Goal: Task Accomplishment & Management: Manage account settings

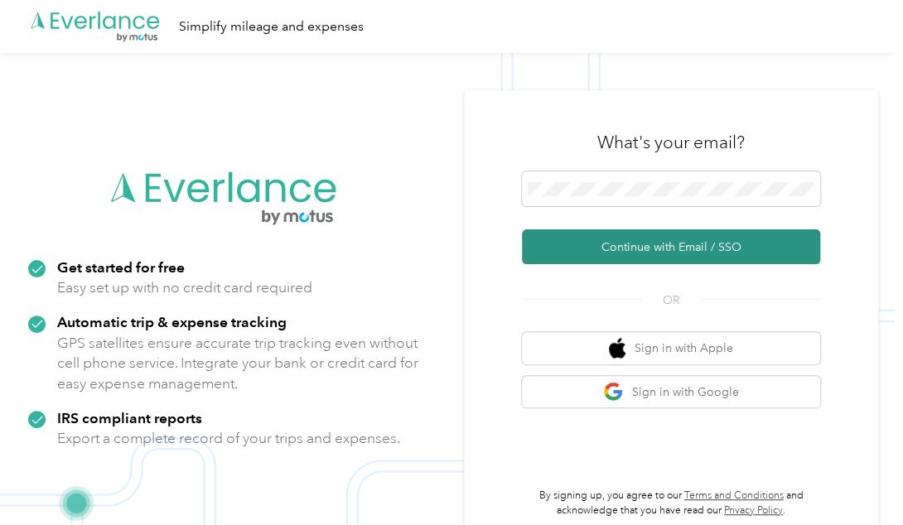
click at [612, 243] on button "Continue with Email / SSO" at bounding box center [671, 246] width 298 height 35
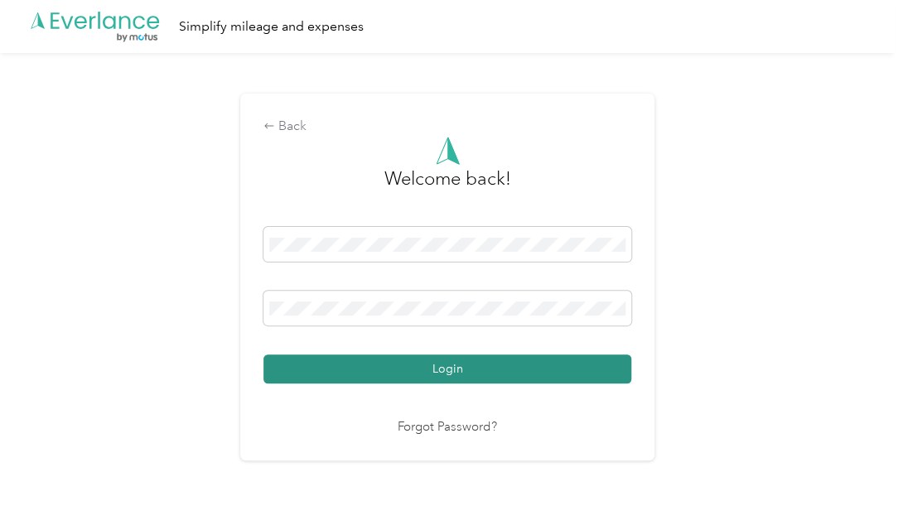
click at [427, 362] on button "Login" at bounding box center [447, 369] width 368 height 29
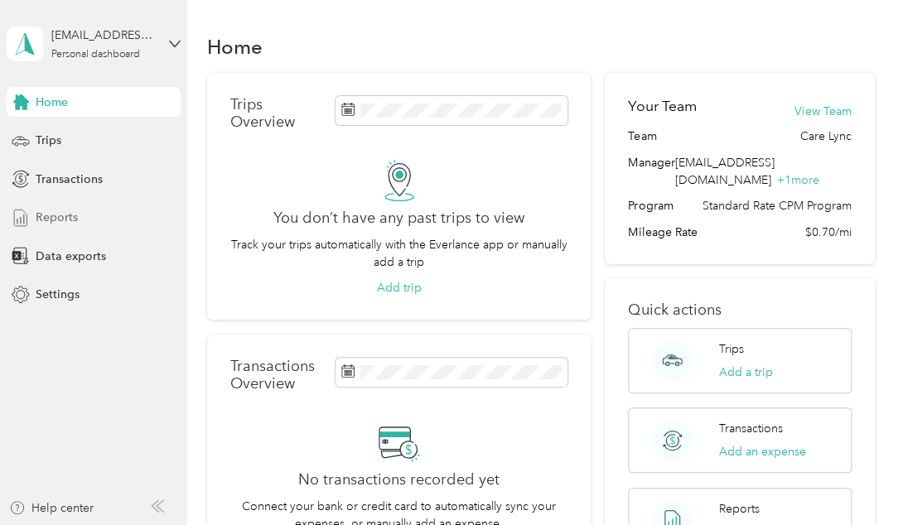
click at [86, 215] on div "Reports" at bounding box center [94, 218] width 174 height 30
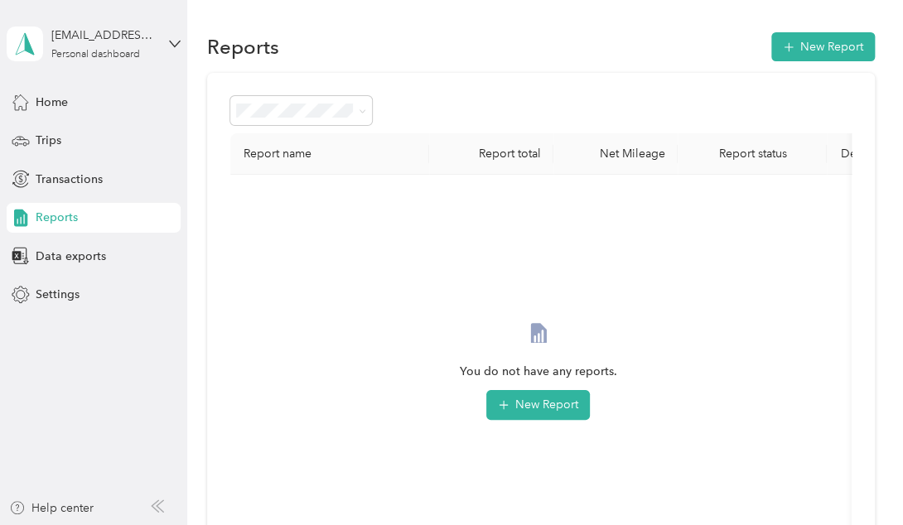
click at [239, 92] on div "Report name Report total Net Mileage Report status Description You do not have …" at bounding box center [540, 346] width 667 height 547
click at [248, 96] on span at bounding box center [301, 110] width 142 height 29
click at [250, 97] on span at bounding box center [301, 110] width 142 height 29
click at [263, 100] on span at bounding box center [301, 110] width 142 height 29
click at [499, 326] on div "You do not have any reports. New Report" at bounding box center [538, 371] width 157 height 98
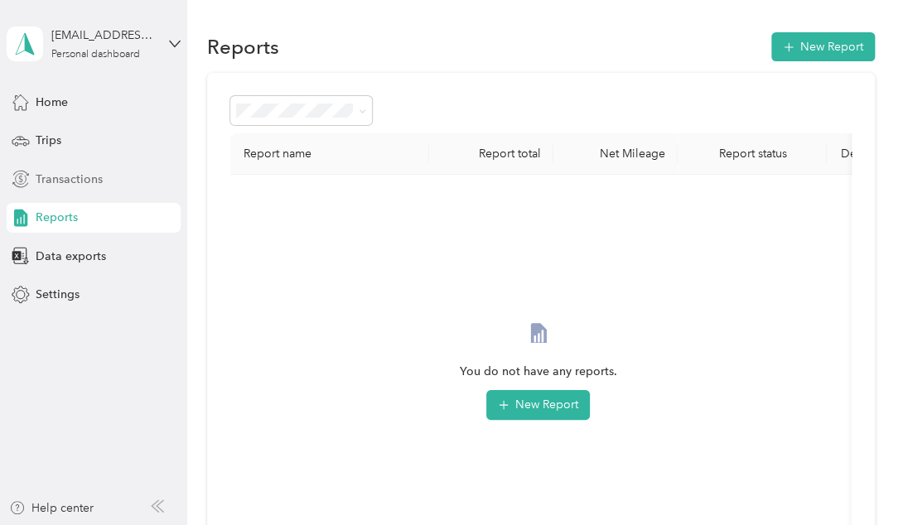
click at [59, 176] on span "Transactions" at bounding box center [69, 179] width 67 height 17
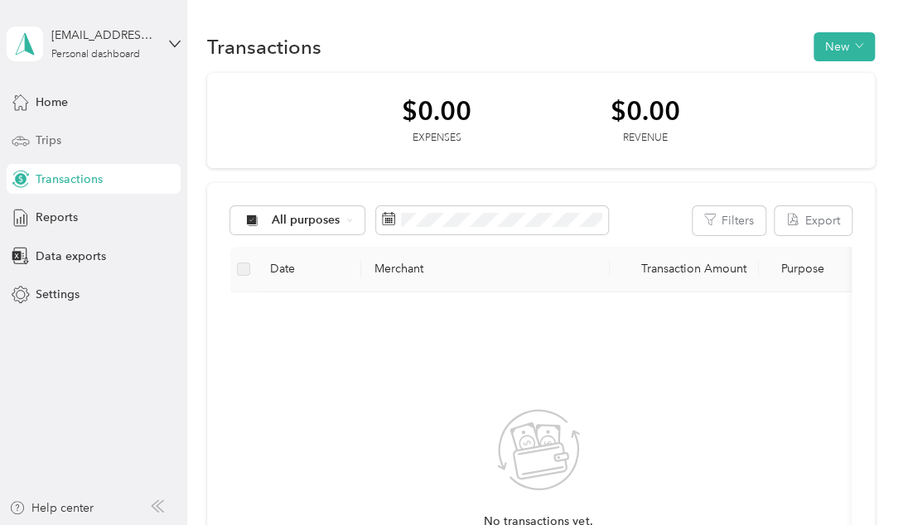
click at [66, 147] on div "Trips" at bounding box center [94, 141] width 174 height 30
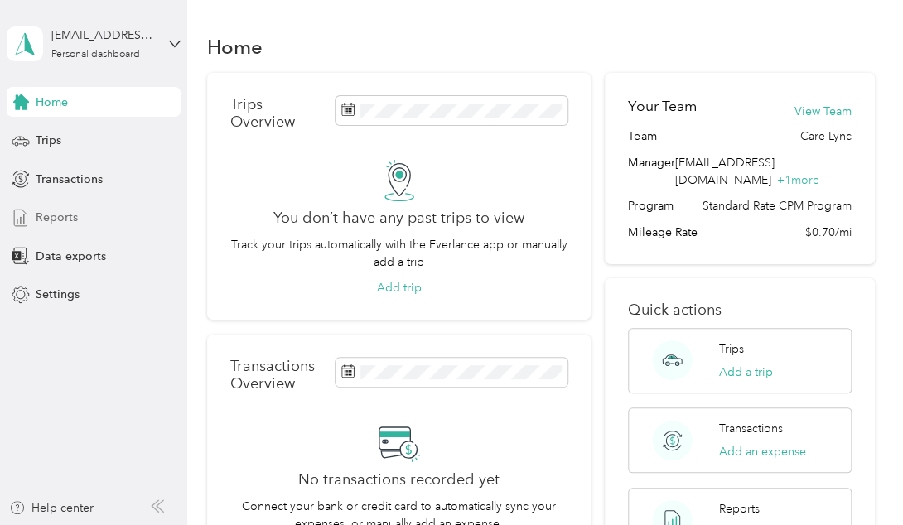
click at [65, 213] on span "Reports" at bounding box center [57, 217] width 42 height 17
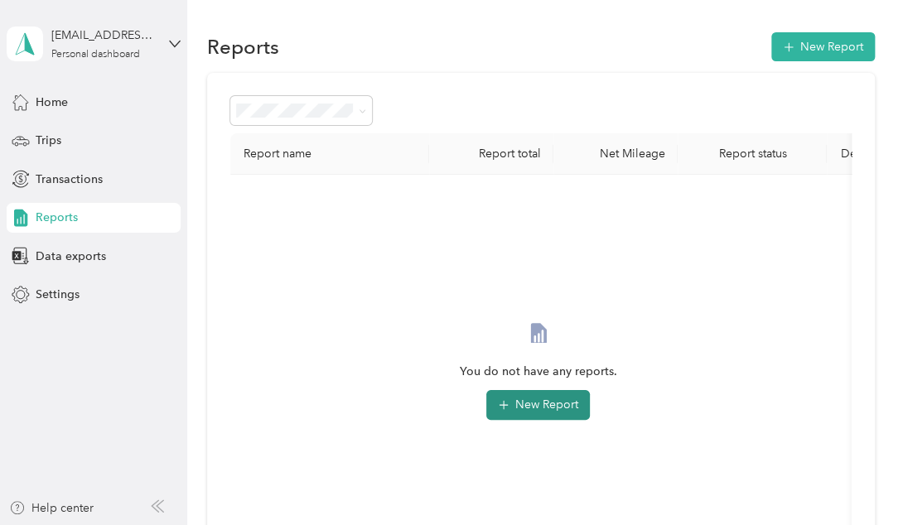
click at [564, 397] on button "New Report" at bounding box center [538, 405] width 104 height 30
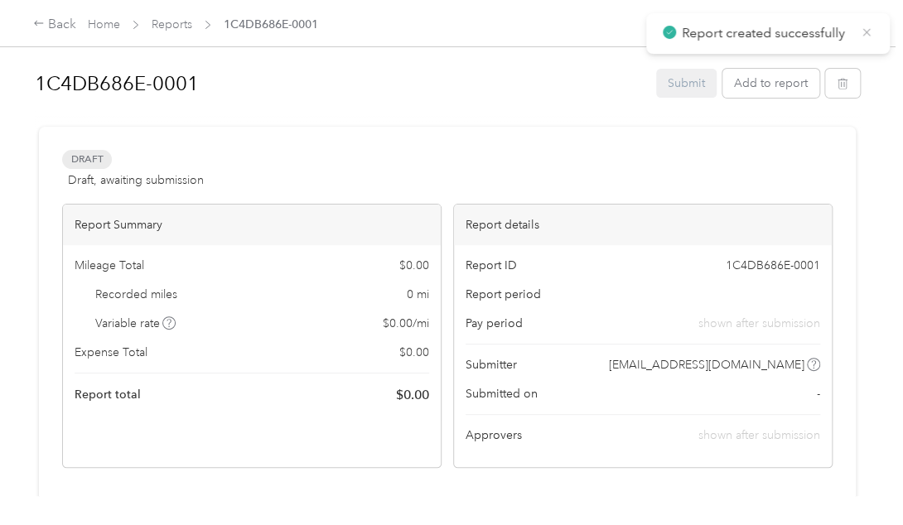
click at [870, 27] on icon at bounding box center [866, 32] width 13 height 15
click at [837, 77] on span "button" at bounding box center [843, 83] width 12 height 14
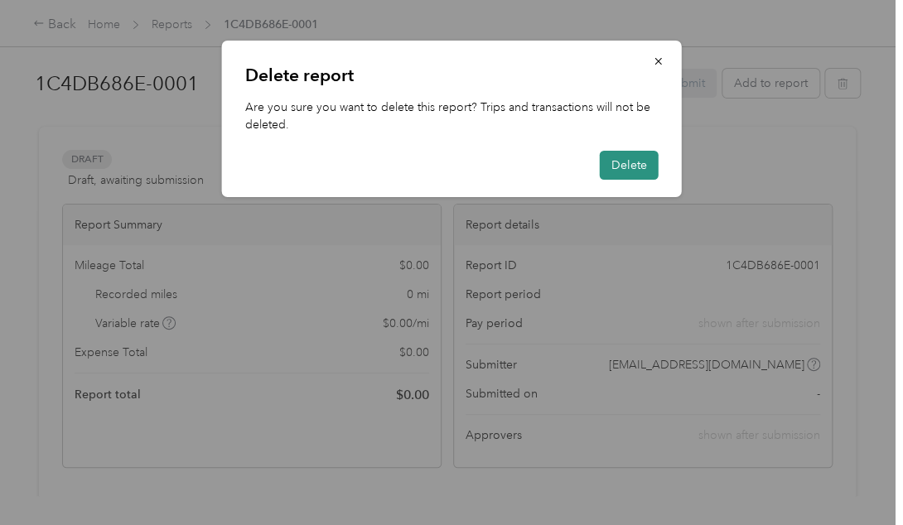
click at [611, 162] on button "Delete" at bounding box center [629, 165] width 59 height 29
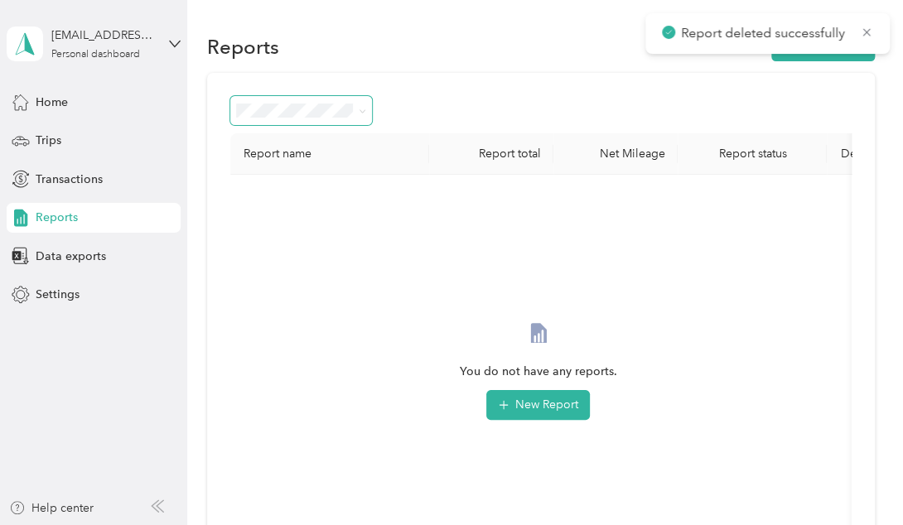
click at [287, 120] on span at bounding box center [301, 110] width 142 height 29
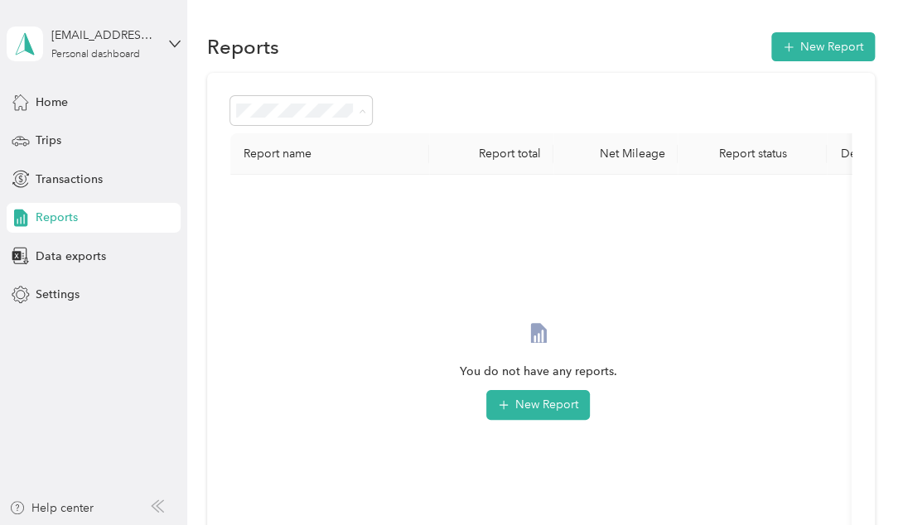
click at [531, 306] on div "You do not have any reports. New Report" at bounding box center [538, 385] width 589 height 394
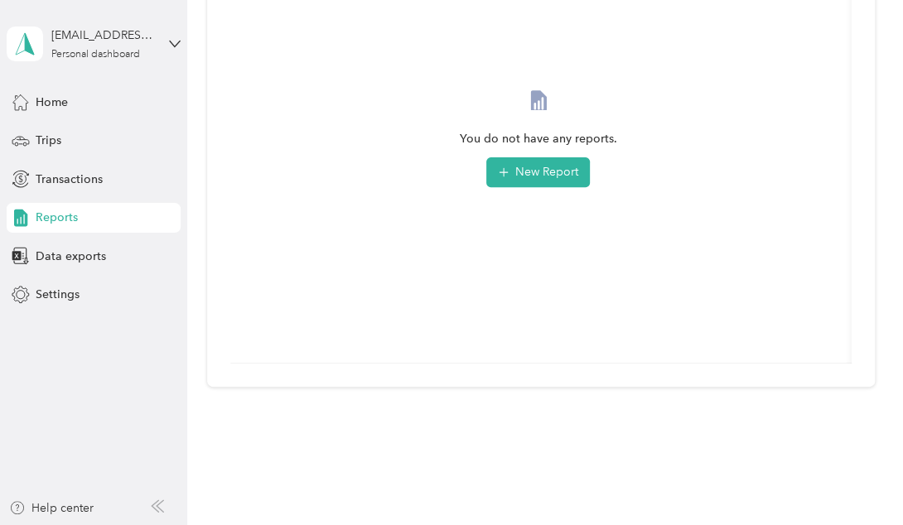
scroll to position [195, 0]
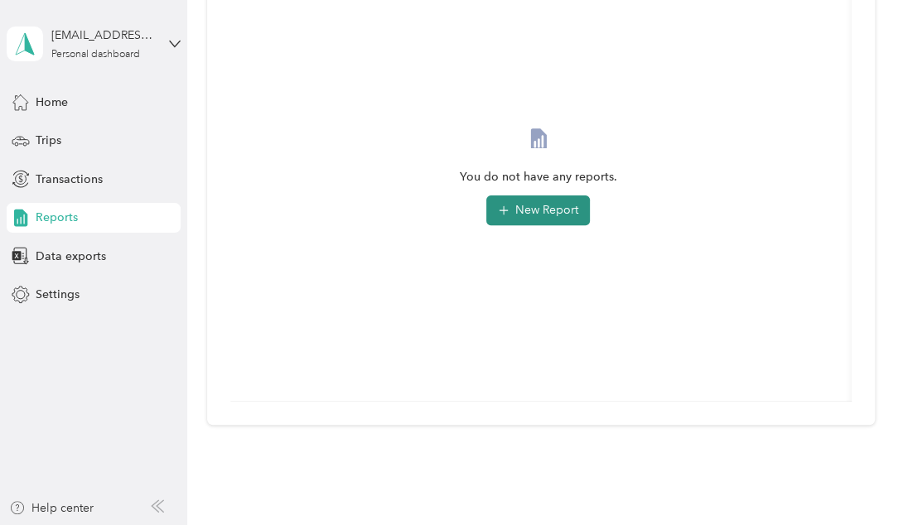
click at [530, 209] on button "New Report" at bounding box center [538, 210] width 104 height 30
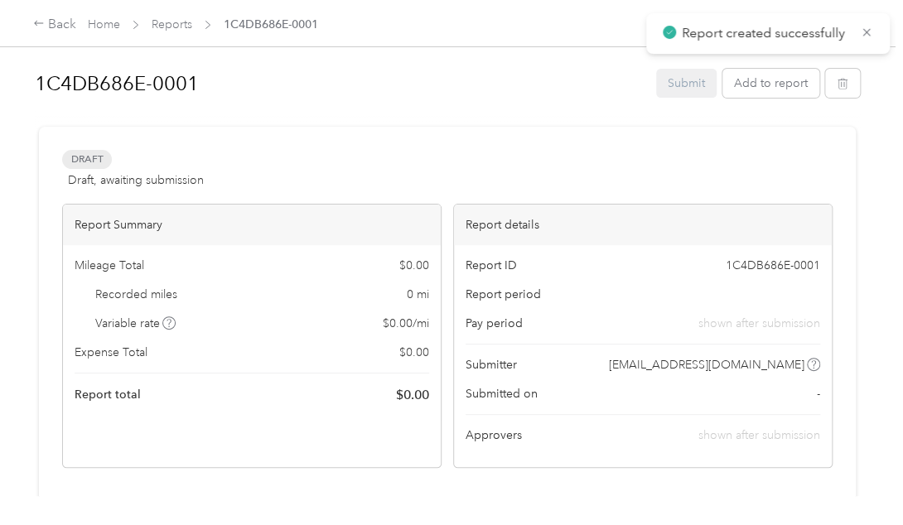
click at [875, 27] on div "Report created successfully" at bounding box center [768, 33] width 244 height 41
click at [871, 30] on icon at bounding box center [866, 32] width 13 height 15
click at [841, 87] on icon "button" at bounding box center [841, 85] width 0 height 4
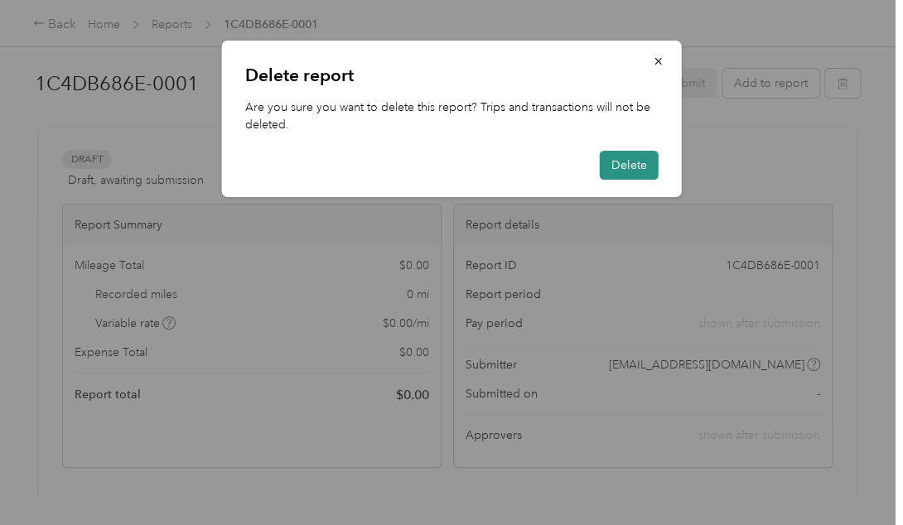
click at [643, 176] on button "Delete" at bounding box center [629, 165] width 59 height 29
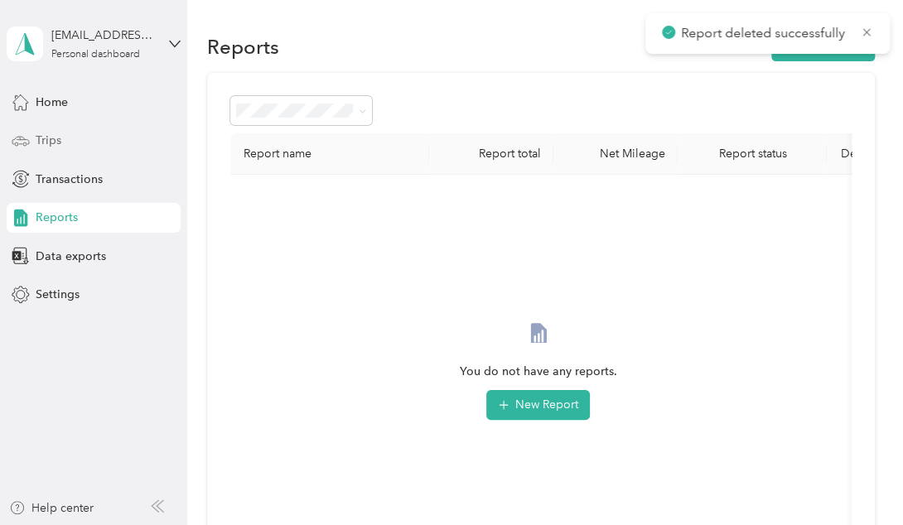
click at [41, 147] on span "Trips" at bounding box center [49, 140] width 26 height 17
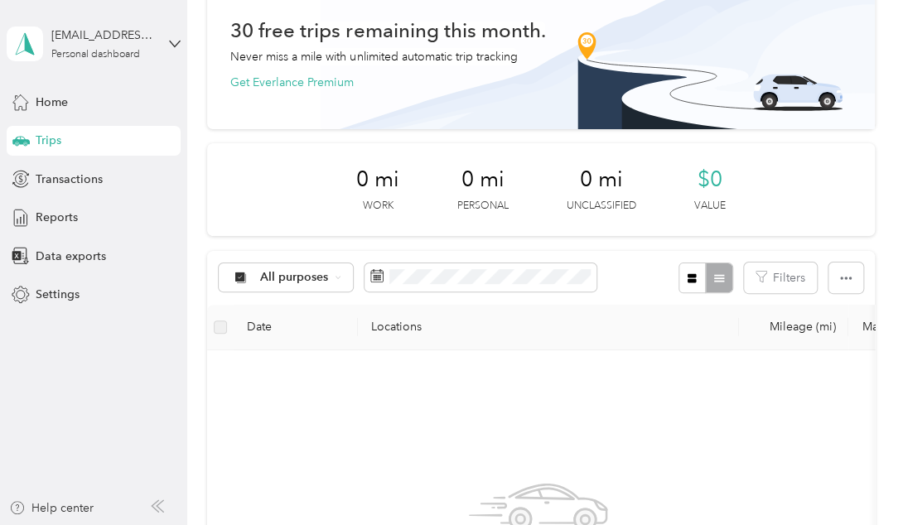
scroll to position [166, 0]
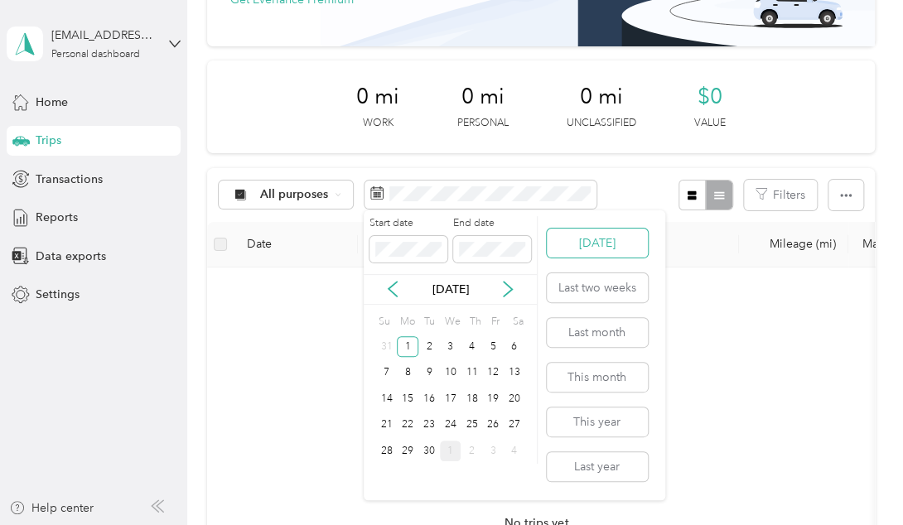
click at [594, 249] on button "[DATE]" at bounding box center [597, 243] width 101 height 29
click at [383, 287] on div "[DATE]" at bounding box center [450, 289] width 173 height 17
click at [389, 287] on icon at bounding box center [392, 289] width 8 height 15
click at [414, 349] on div "1" at bounding box center [408, 346] width 22 height 21
click at [466, 274] on div "[DATE]" at bounding box center [450, 289] width 173 height 31
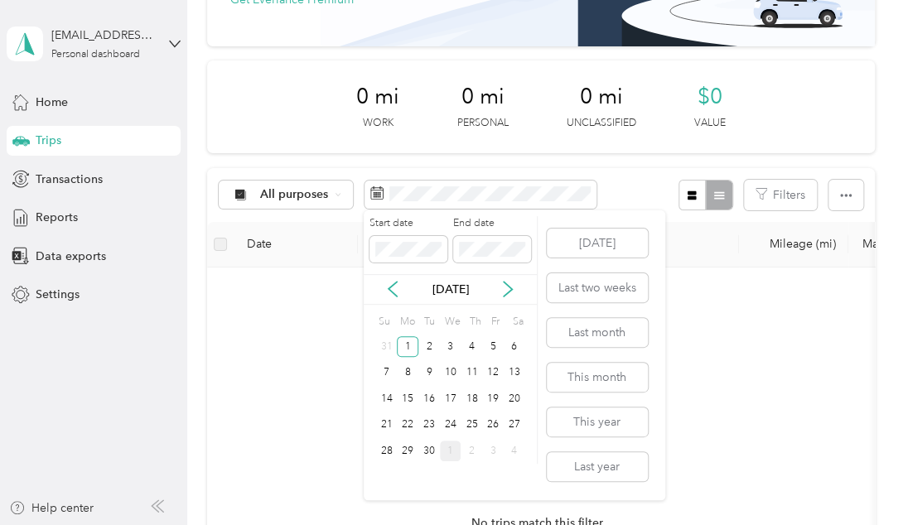
click at [428, 290] on p "[DATE]" at bounding box center [451, 289] width 70 height 17
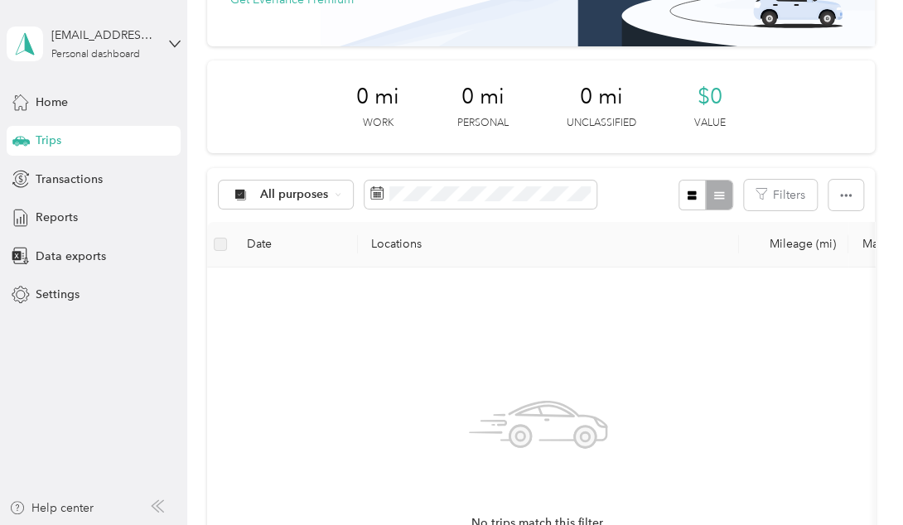
click at [43, 133] on span "Trips" at bounding box center [49, 140] width 26 height 17
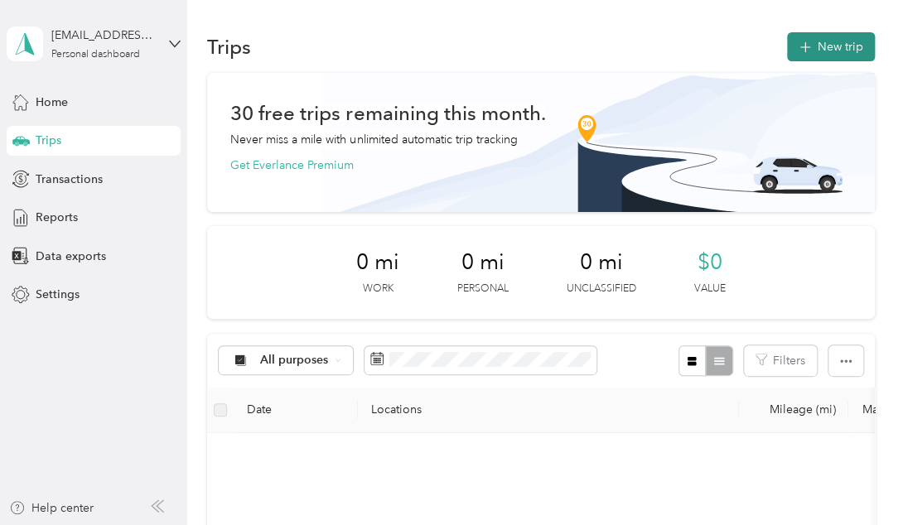
click at [815, 59] on button "New trip" at bounding box center [831, 46] width 88 height 29
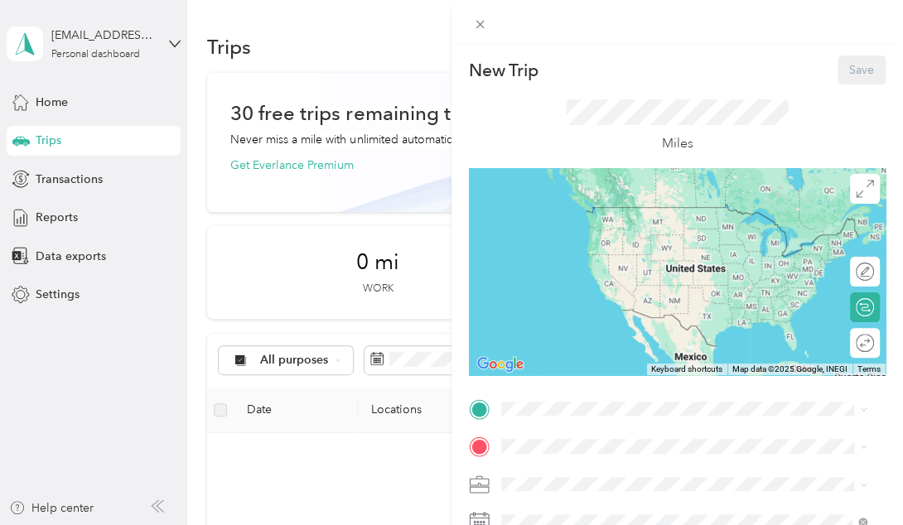
click at [58, 215] on div "New Trip Save This trip cannot be edited because it is either under review, app…" at bounding box center [451, 262] width 903 height 525
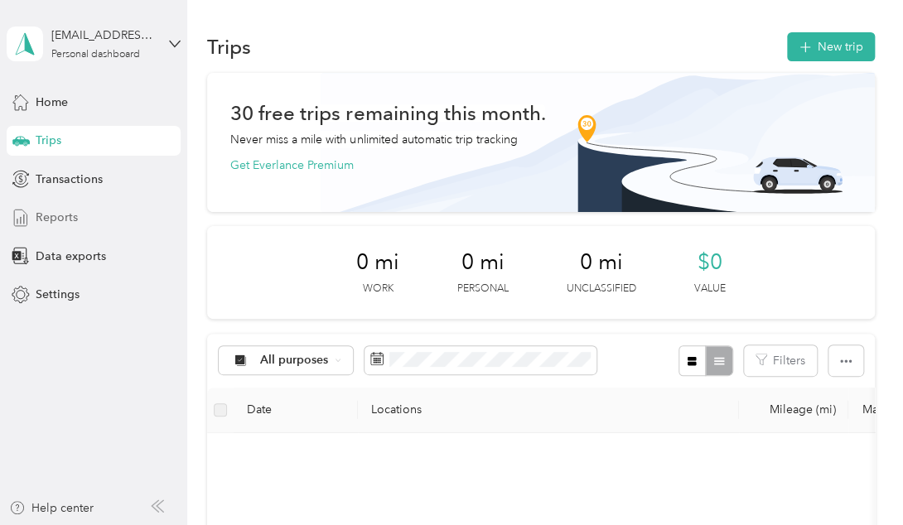
click at [56, 214] on span "Reports" at bounding box center [57, 217] width 42 height 17
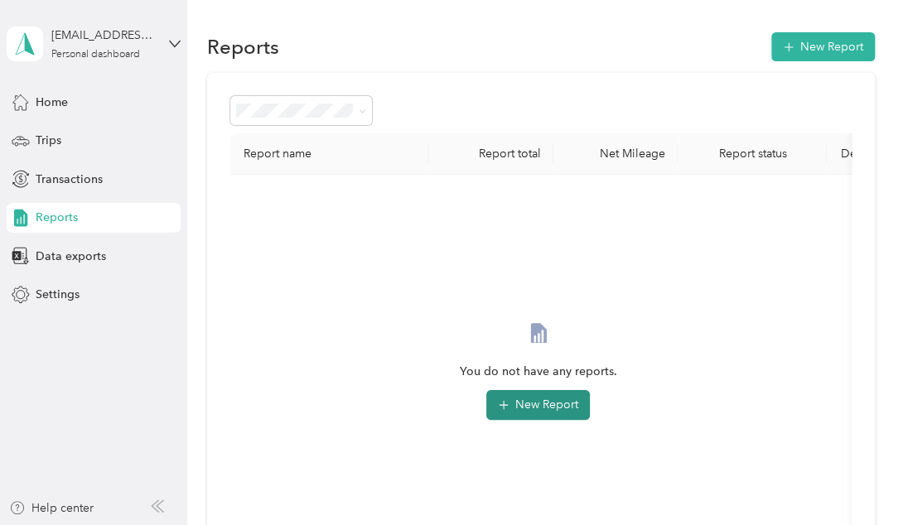
click at [561, 413] on button "New Report" at bounding box center [538, 405] width 104 height 30
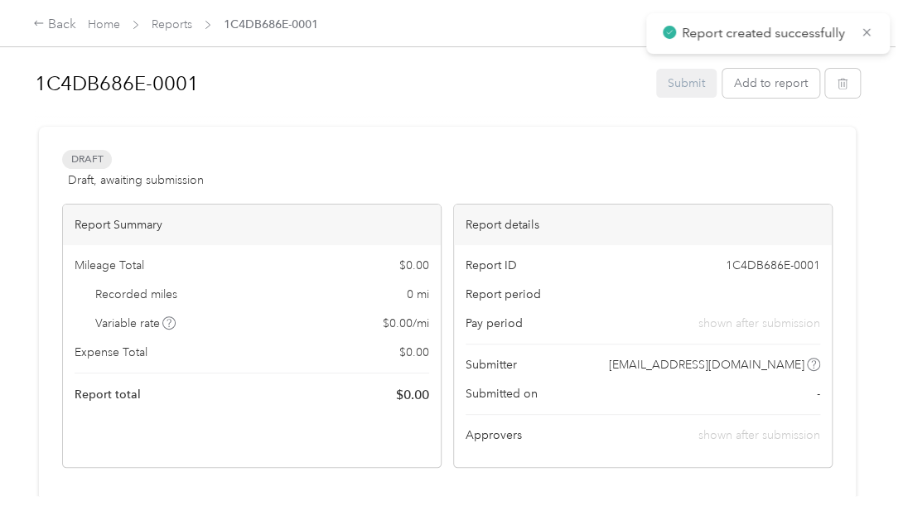
click at [870, 23] on span "Report created successfully" at bounding box center [768, 33] width 210 height 21
click at [860, 27] on icon at bounding box center [866, 32] width 13 height 15
click at [832, 74] on button "button" at bounding box center [842, 83] width 35 height 29
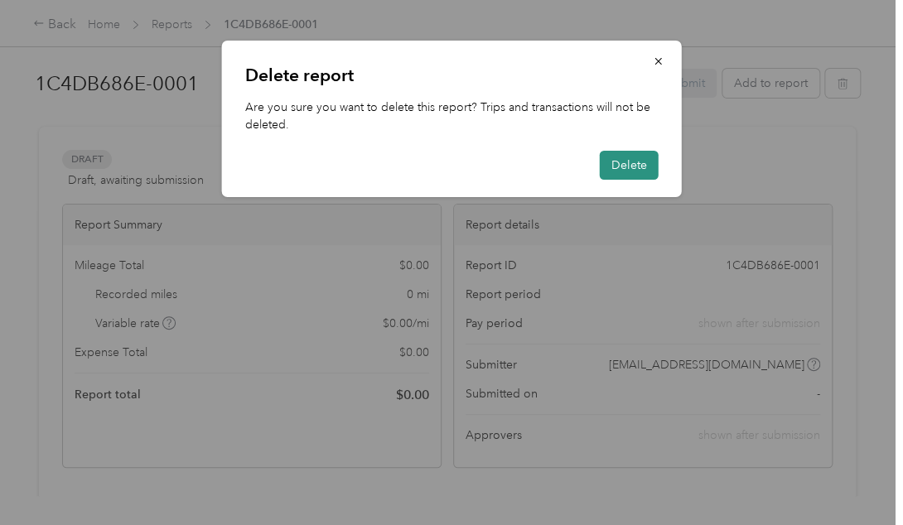
click at [625, 172] on button "Delete" at bounding box center [629, 165] width 59 height 29
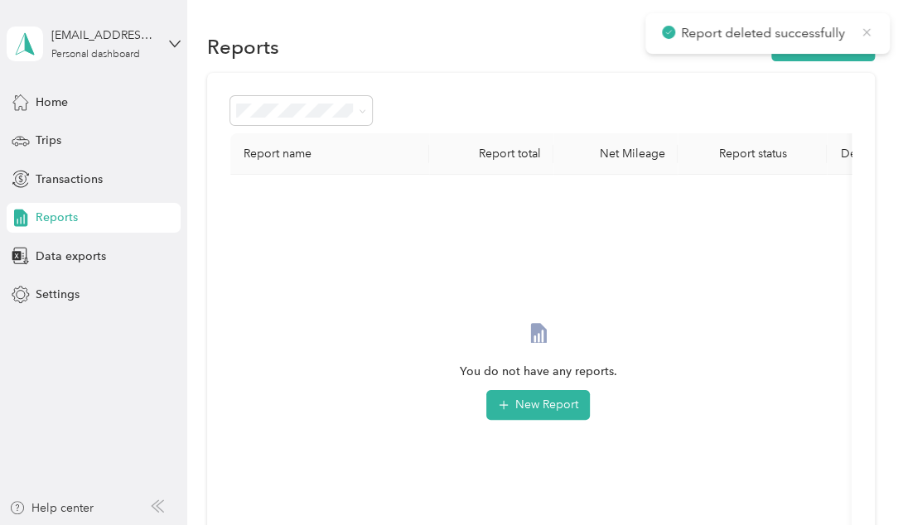
click at [865, 31] on icon at bounding box center [865, 31] width 7 height 7
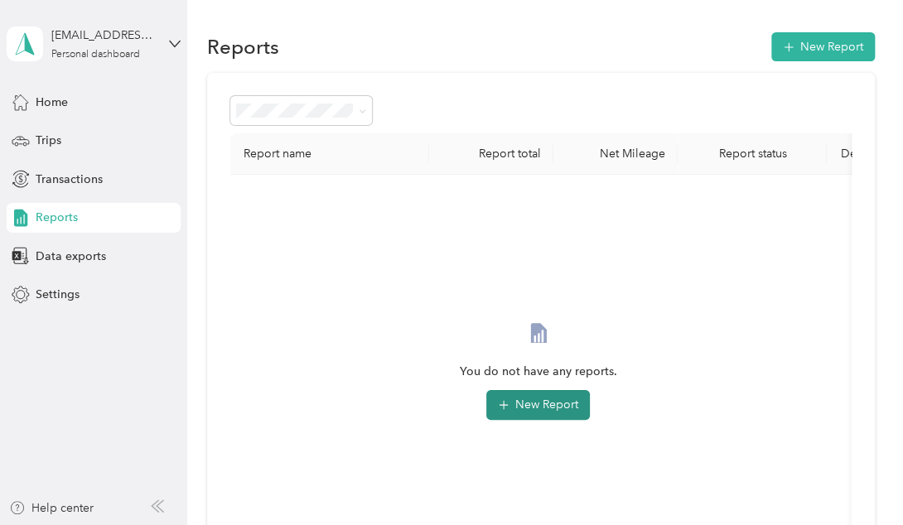
click at [506, 393] on button "New Report" at bounding box center [538, 405] width 104 height 30
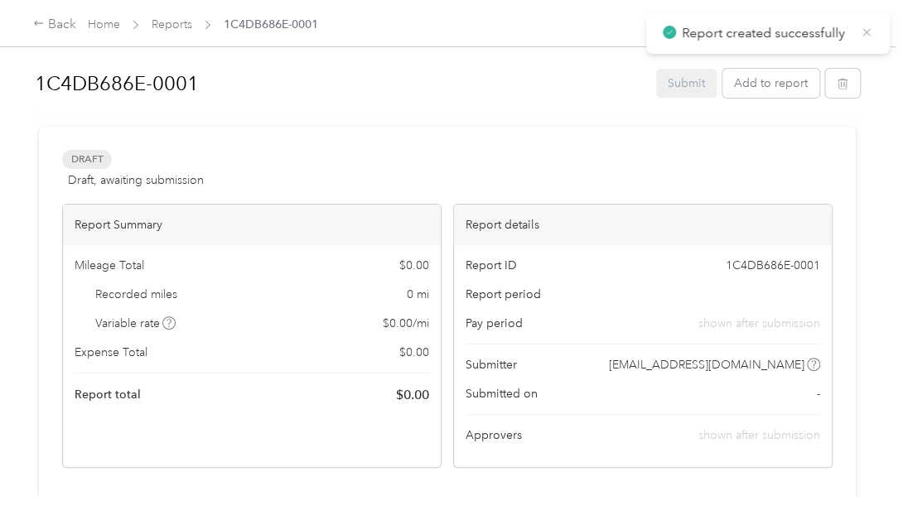
click at [875, 34] on div "Report created successfully" at bounding box center [768, 33] width 244 height 41
click at [868, 33] on icon at bounding box center [866, 32] width 13 height 15
click at [837, 87] on icon "button" at bounding box center [843, 84] width 12 height 12
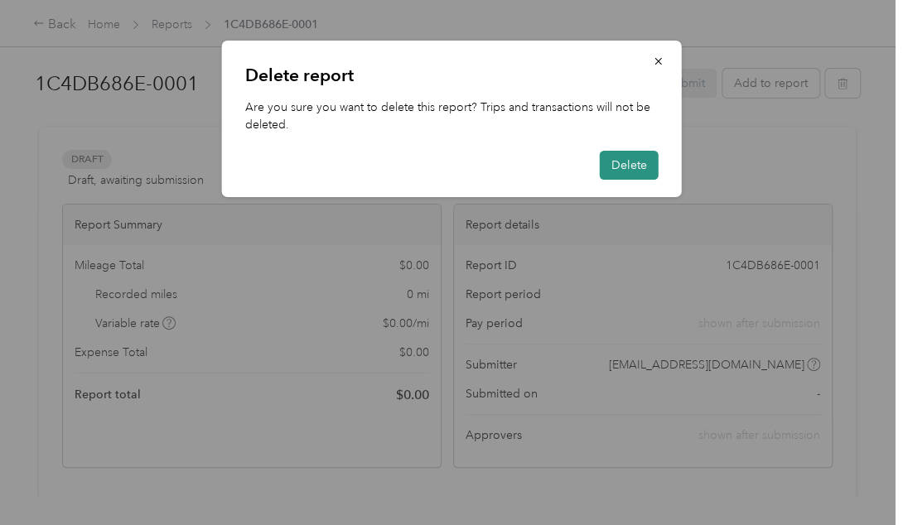
click at [628, 172] on button "Delete" at bounding box center [629, 165] width 59 height 29
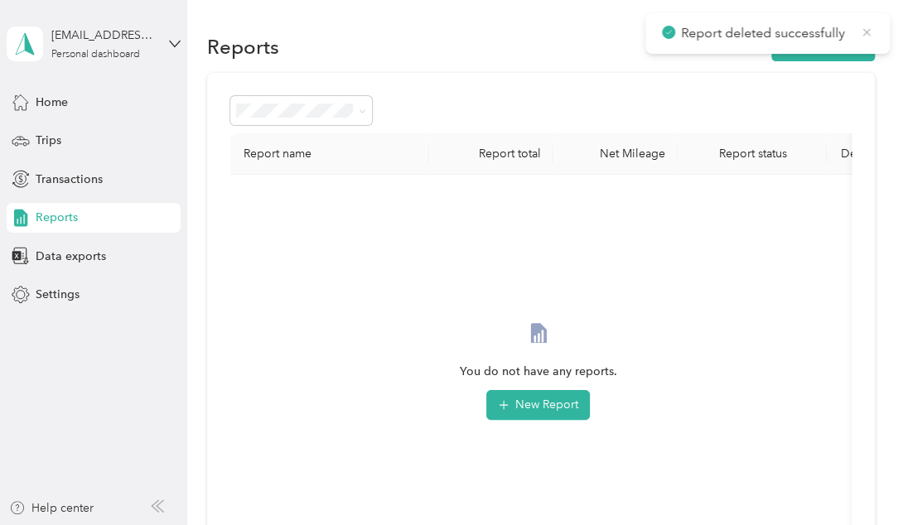
click at [869, 27] on icon at bounding box center [866, 32] width 13 height 15
click at [70, 181] on span "Transactions" at bounding box center [69, 179] width 67 height 17
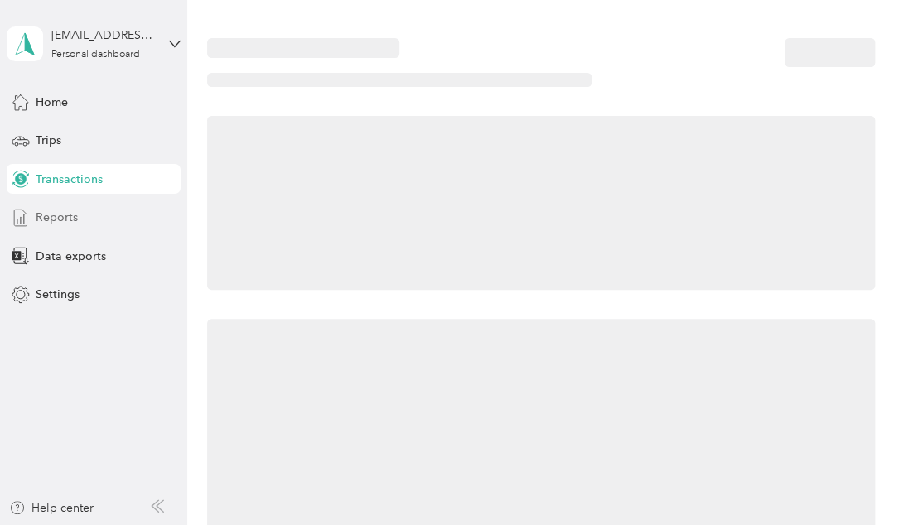
click at [56, 209] on span "Reports" at bounding box center [57, 217] width 42 height 17
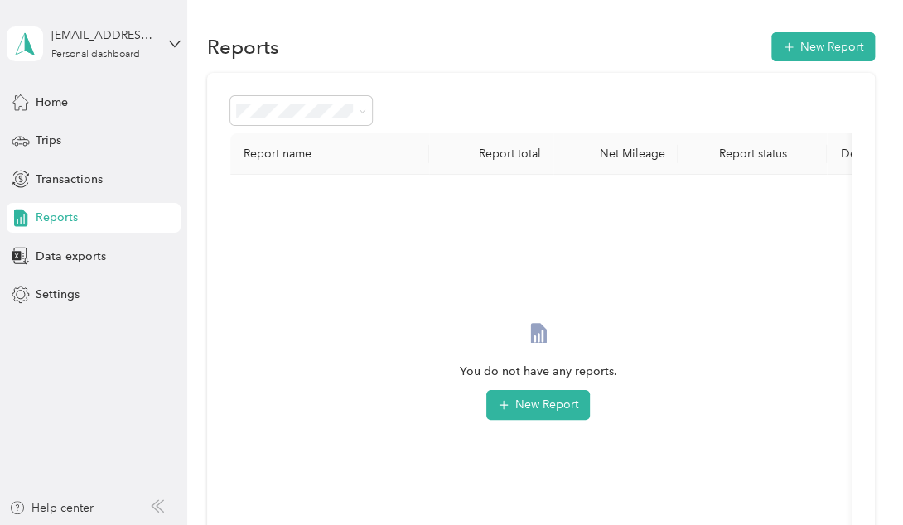
click at [159, 46] on div "[EMAIL_ADDRESS][DOMAIN_NAME] Personal dashboard" at bounding box center [94, 44] width 174 height 58
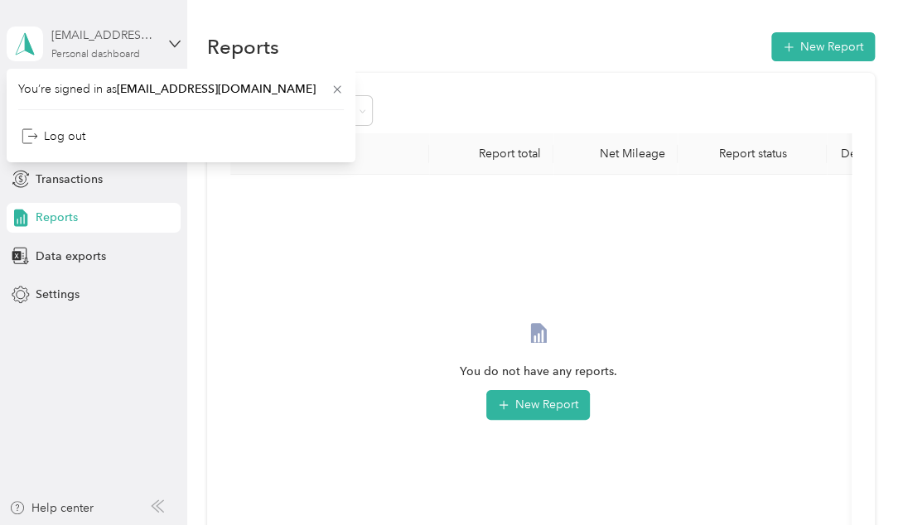
click at [152, 48] on div "[EMAIL_ADDRESS][DOMAIN_NAME] Personal dashboard" at bounding box center [103, 43] width 104 height 33
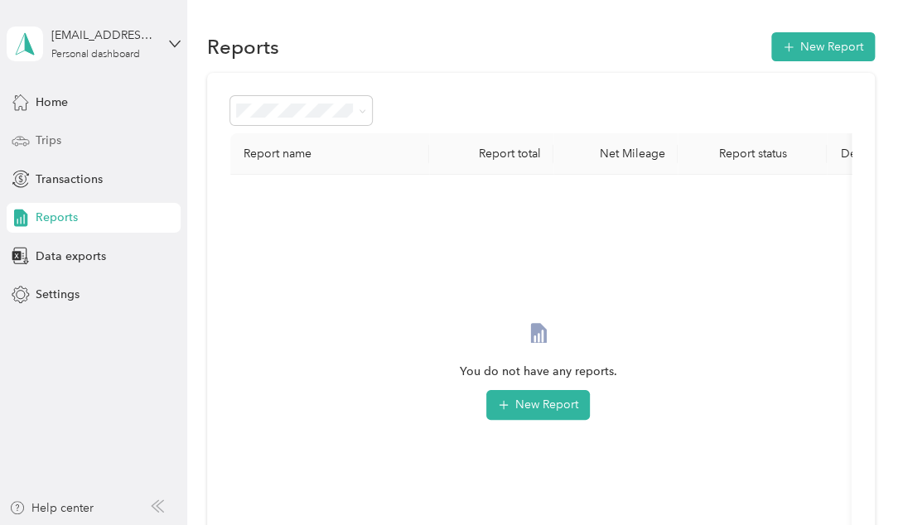
click at [58, 132] on span "Trips" at bounding box center [49, 140] width 26 height 17
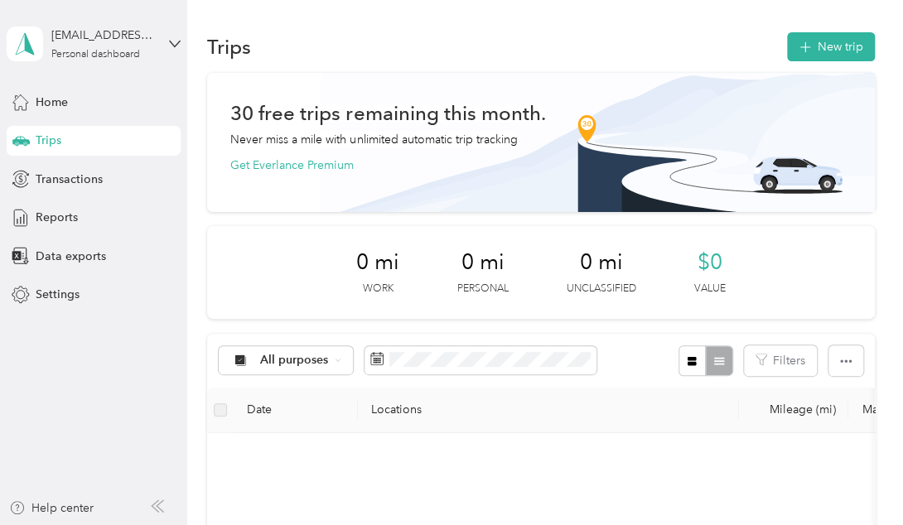
click at [590, 35] on div "Trips New trip" at bounding box center [540, 46] width 667 height 35
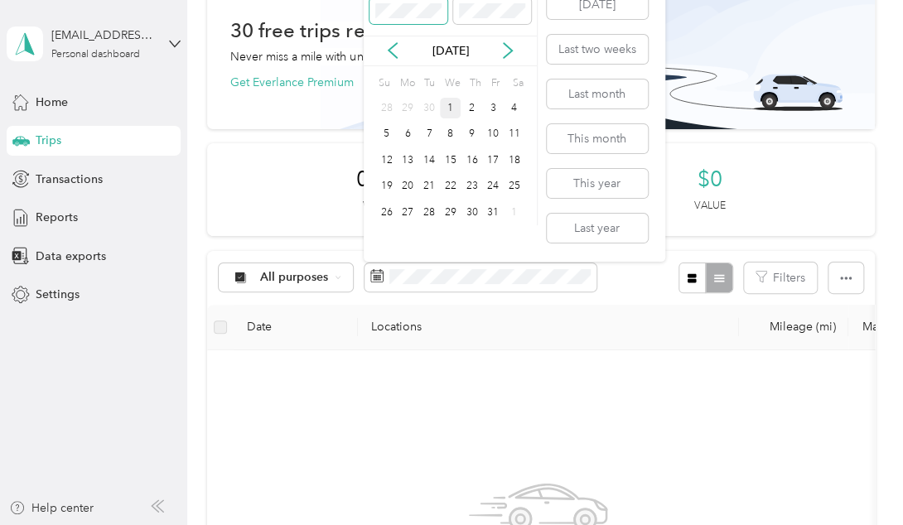
click at [424, 18] on span at bounding box center [408, 11] width 78 height 27
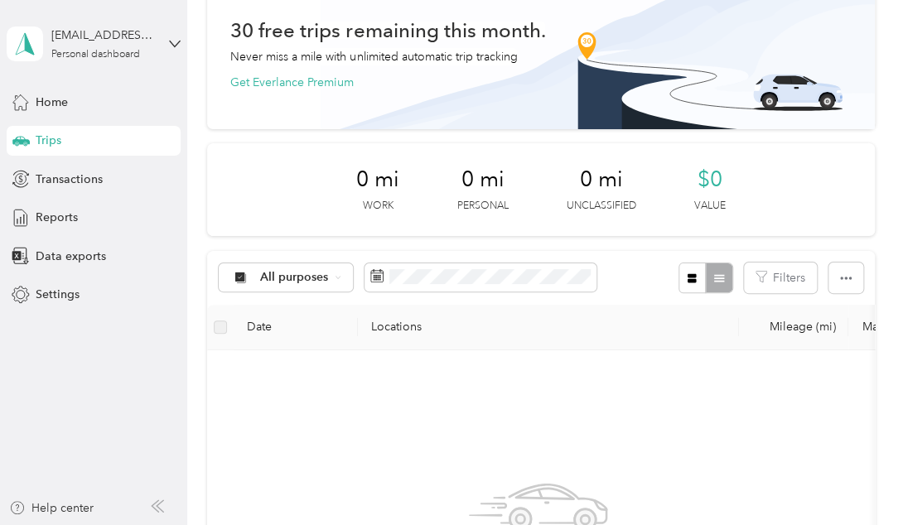
scroll to position [63, 0]
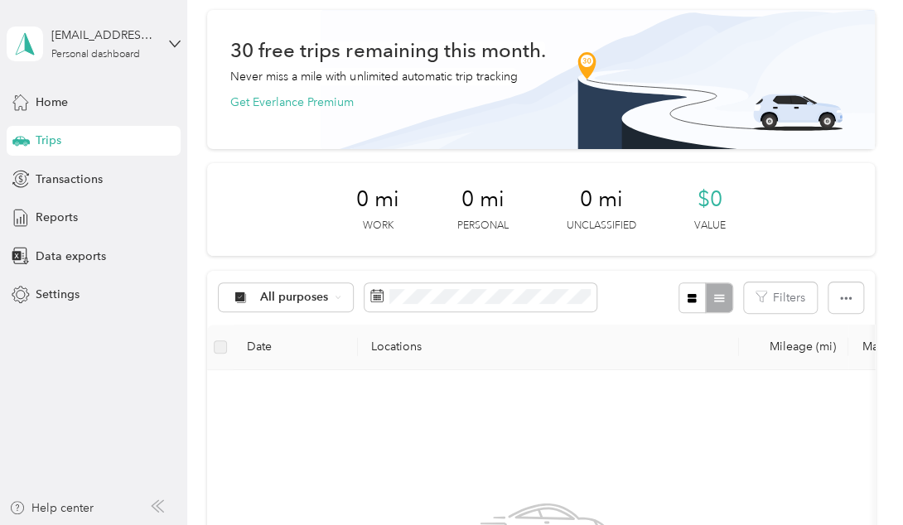
click at [769, 259] on div "30 free trips remaining this month. Never miss a mile with unlimited automatic …" at bounding box center [540, 430] width 667 height 840
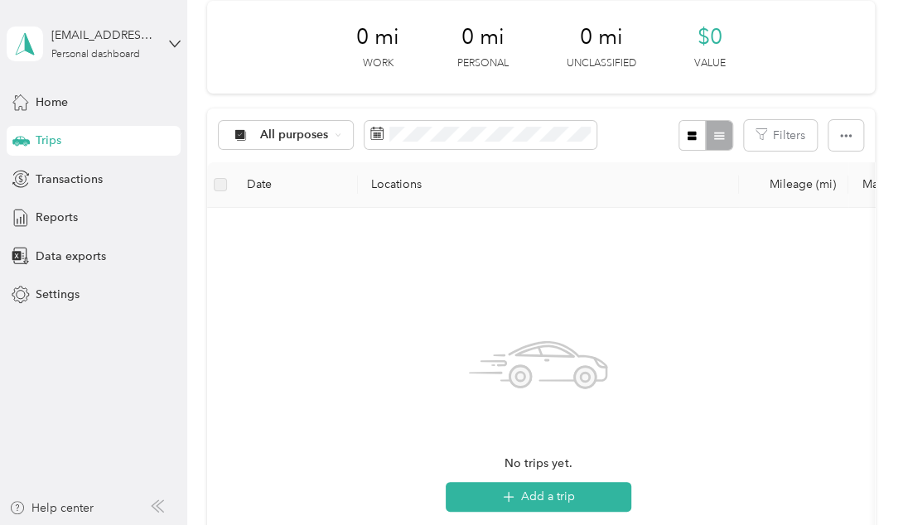
scroll to position [248, 0]
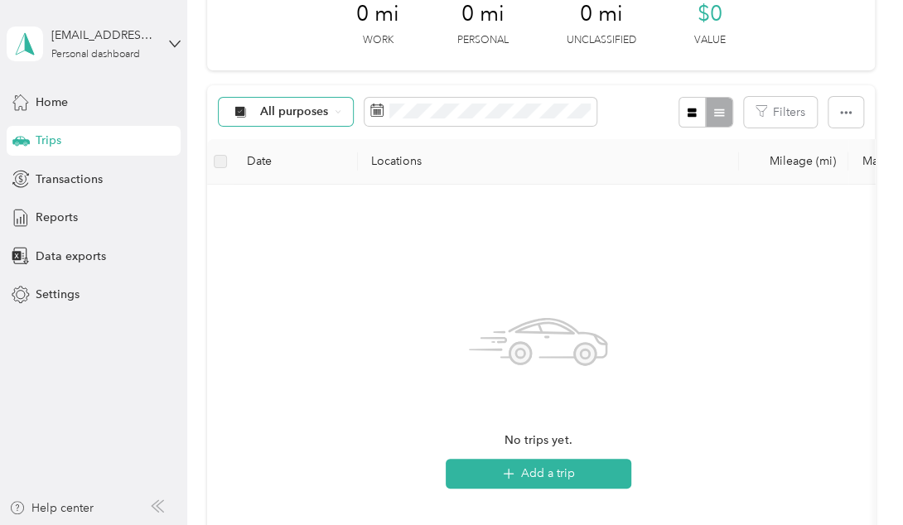
click at [339, 113] on icon at bounding box center [338, 112] width 7 height 7
click at [265, 200] on span "Care Lync" at bounding box center [300, 199] width 80 height 17
click at [398, 95] on div "Care Lync Filters" at bounding box center [540, 112] width 667 height 54
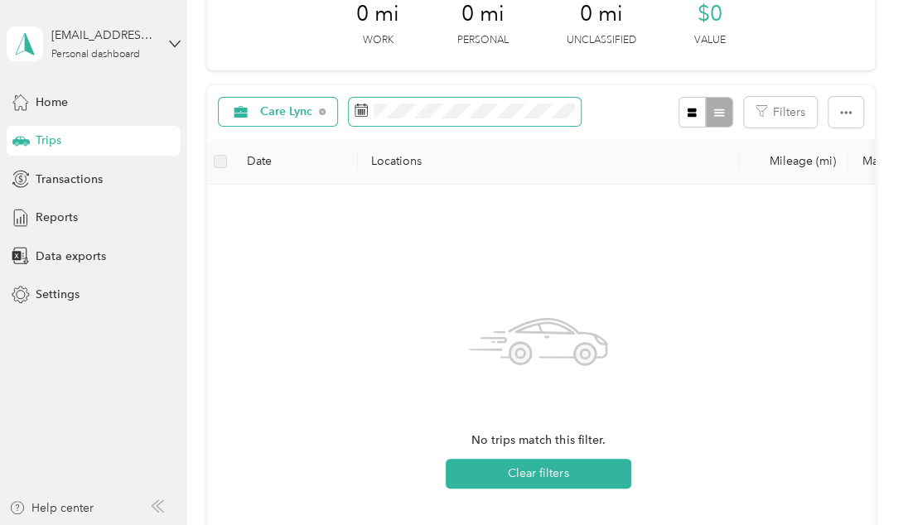
click at [401, 100] on span at bounding box center [465, 112] width 232 height 28
click at [401, 103] on span at bounding box center [465, 112] width 232 height 28
click at [364, 120] on span at bounding box center [465, 112] width 232 height 28
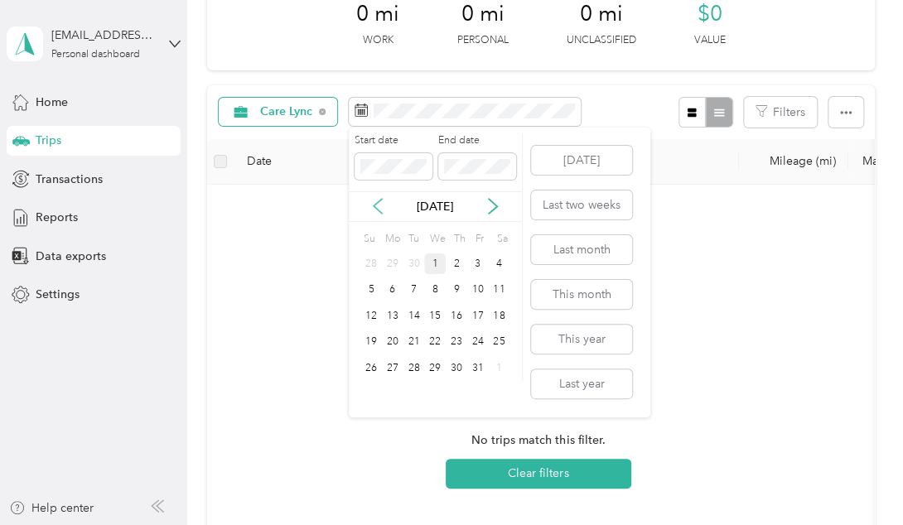
click at [373, 214] on icon at bounding box center [377, 206] width 17 height 17
click at [391, 267] on div "1" at bounding box center [393, 263] width 22 height 21
click at [488, 203] on icon at bounding box center [493, 206] width 17 height 17
click at [434, 261] on div "1" at bounding box center [435, 263] width 22 height 21
click at [383, 209] on icon at bounding box center [377, 206] width 17 height 17
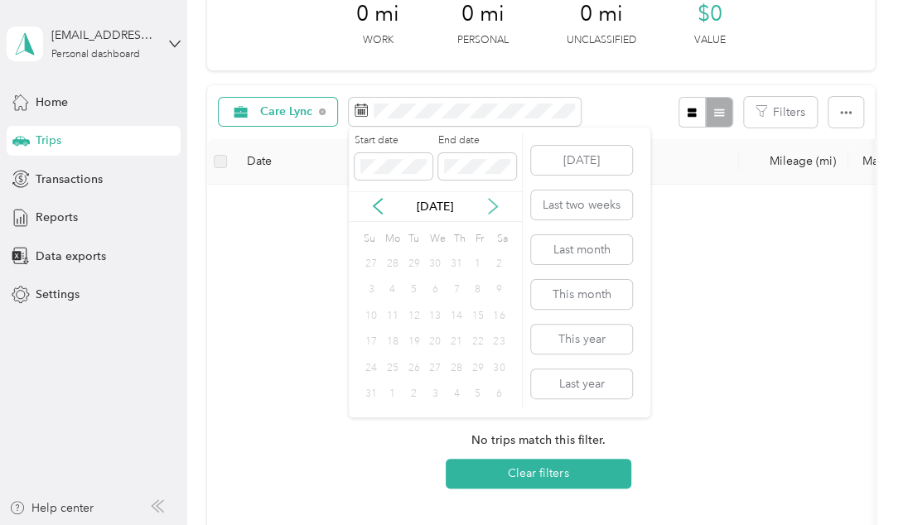
click at [497, 210] on icon at bounding box center [493, 206] width 17 height 17
click at [388, 268] on div "1" at bounding box center [393, 263] width 22 height 21
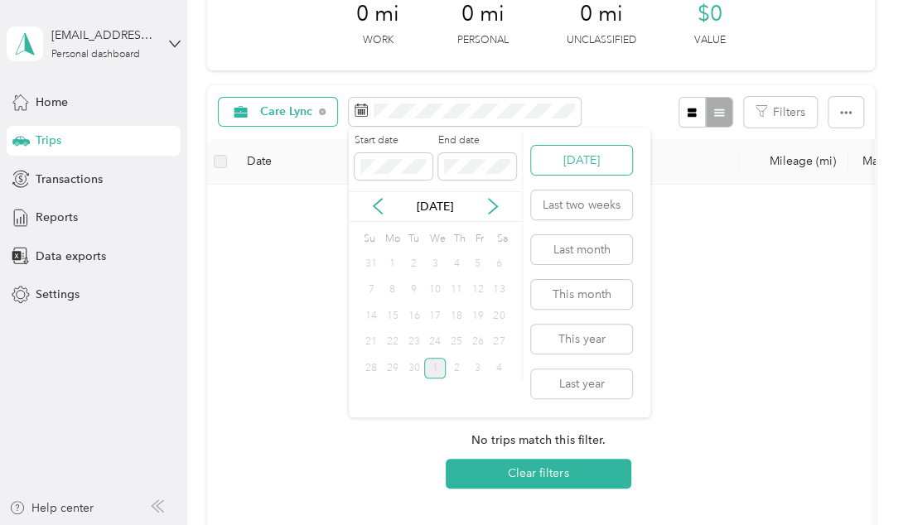
click at [573, 152] on button "[DATE]" at bounding box center [581, 160] width 101 height 29
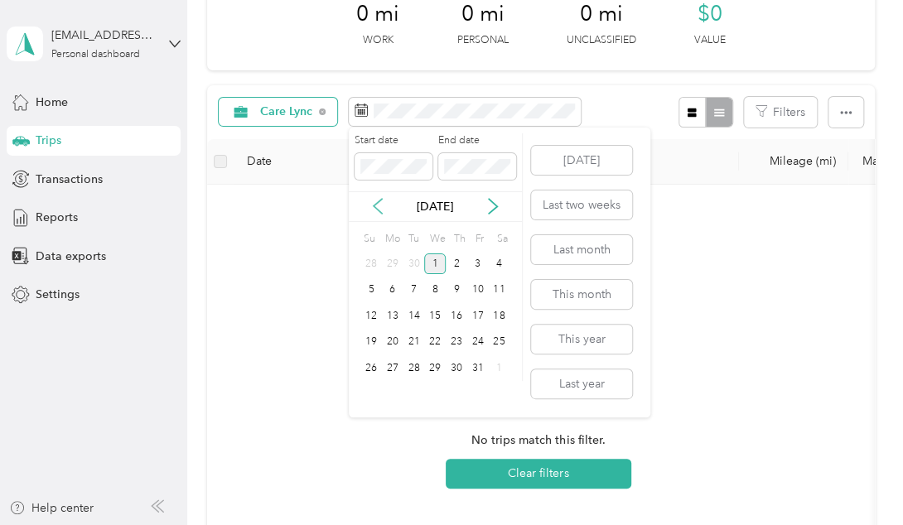
click at [371, 204] on icon at bounding box center [377, 206] width 17 height 17
click at [391, 266] on div "1" at bounding box center [393, 263] width 22 height 21
click at [486, 209] on icon at bounding box center [493, 206] width 17 height 17
click at [437, 266] on div "1" at bounding box center [435, 263] width 22 height 21
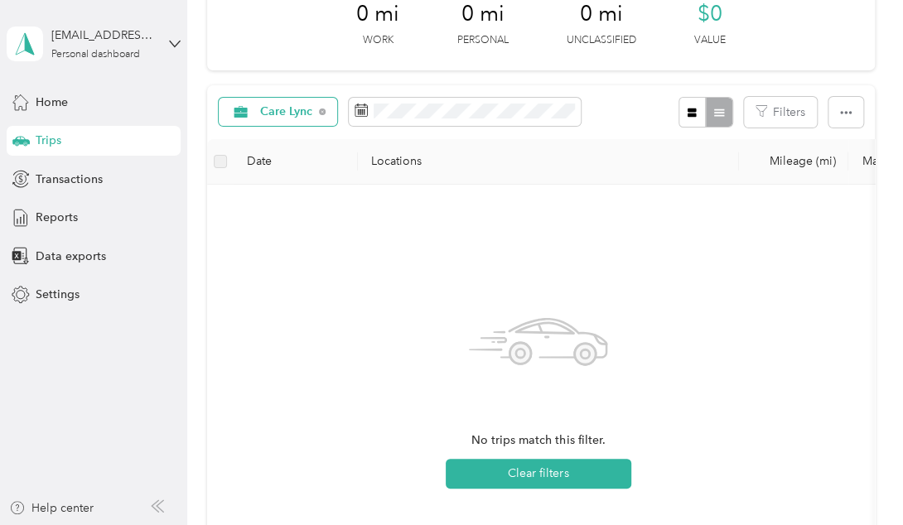
scroll to position [331, 0]
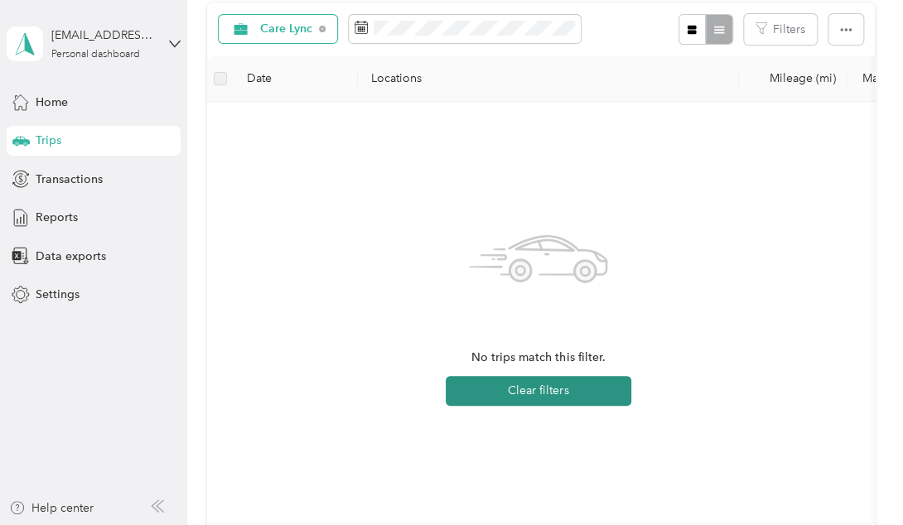
click at [559, 398] on button "Clear filters" at bounding box center [539, 391] width 186 height 30
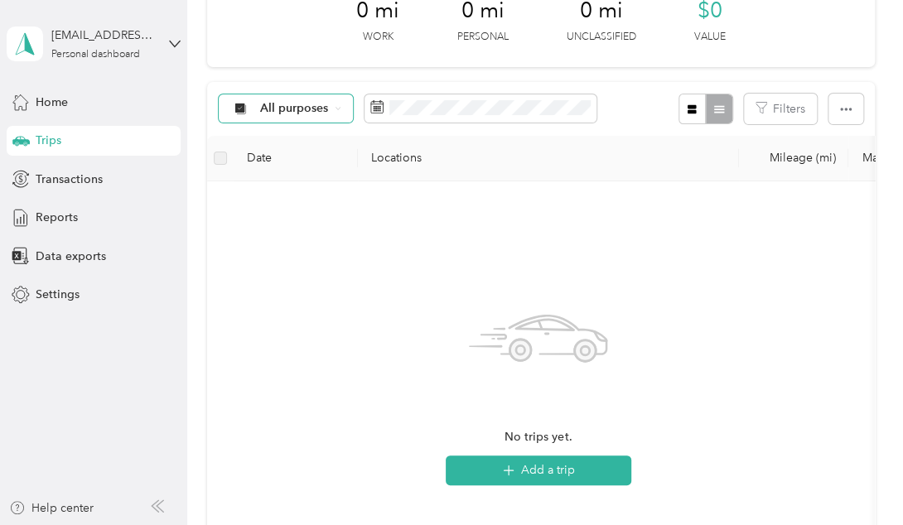
scroll to position [166, 0]
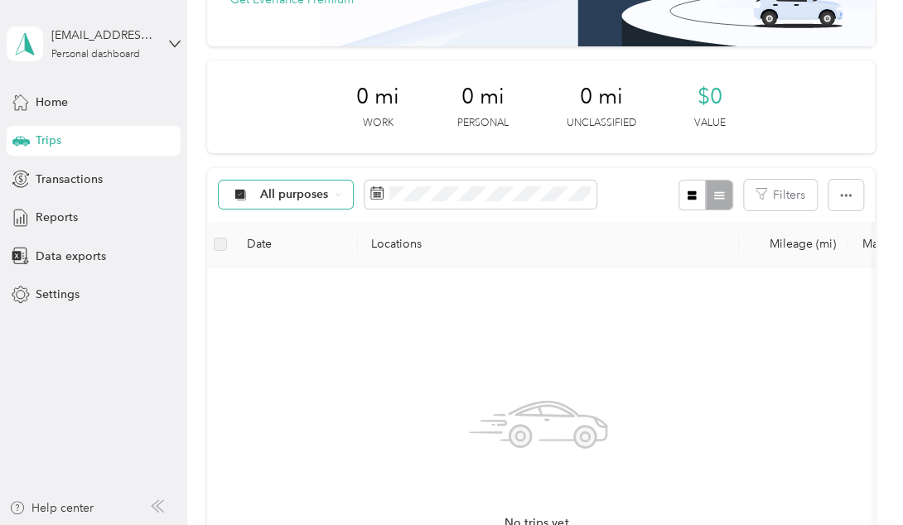
click at [316, 207] on div "All purposes" at bounding box center [286, 195] width 134 height 28
click at [325, 197] on span "All purposes" at bounding box center [294, 195] width 69 height 12
